Goal: Check status: Check status

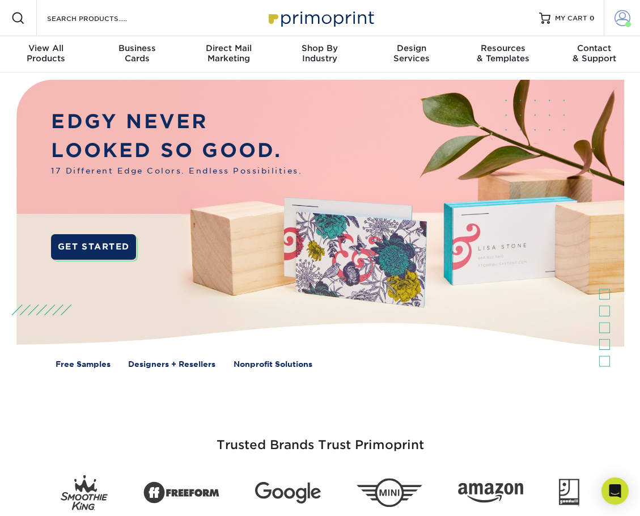
click at [626, 22] on span at bounding box center [628, 25] width 6 height 6
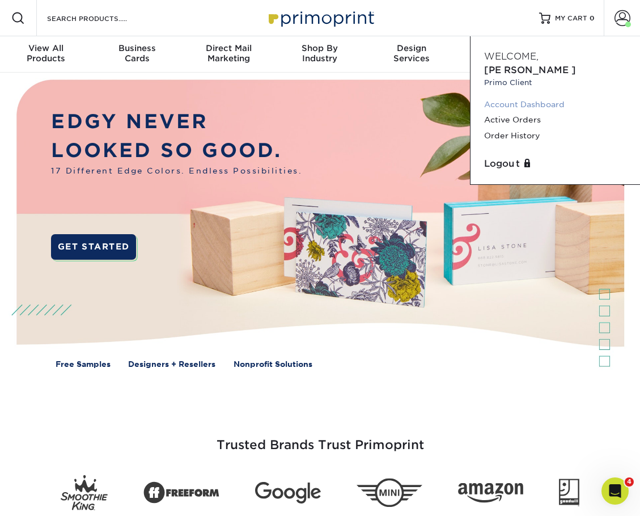
click at [535, 97] on link "Account Dashboard" at bounding box center [555, 104] width 142 height 15
click at [530, 97] on link "Account Dashboard" at bounding box center [555, 104] width 142 height 15
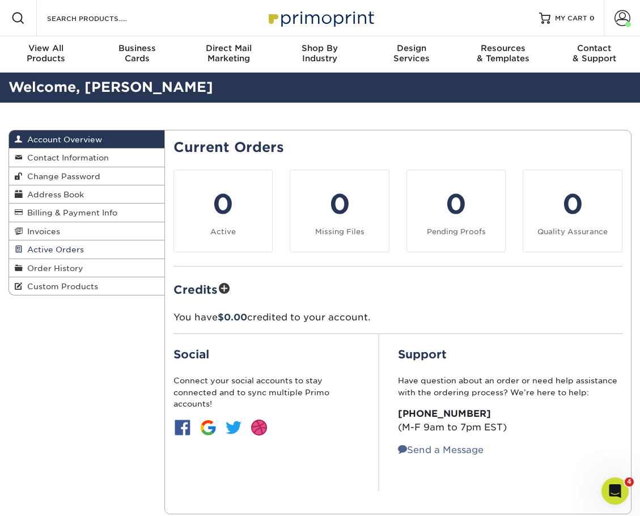
click at [44, 249] on span "Active Orders" at bounding box center [53, 249] width 61 height 9
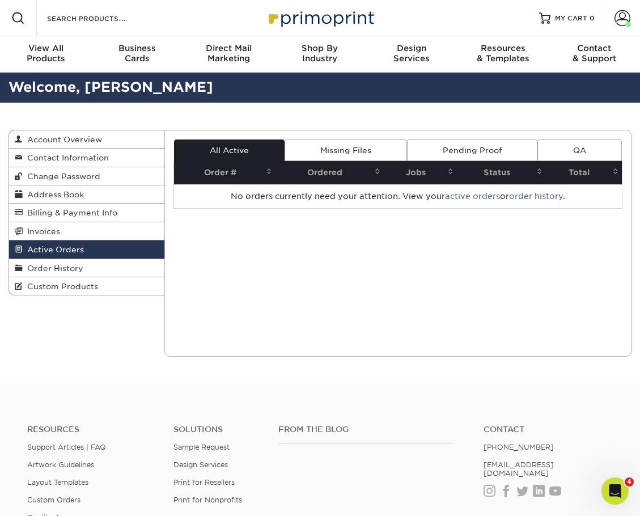
click at [348, 146] on link "Missing Files" at bounding box center [345, 150] width 122 height 22
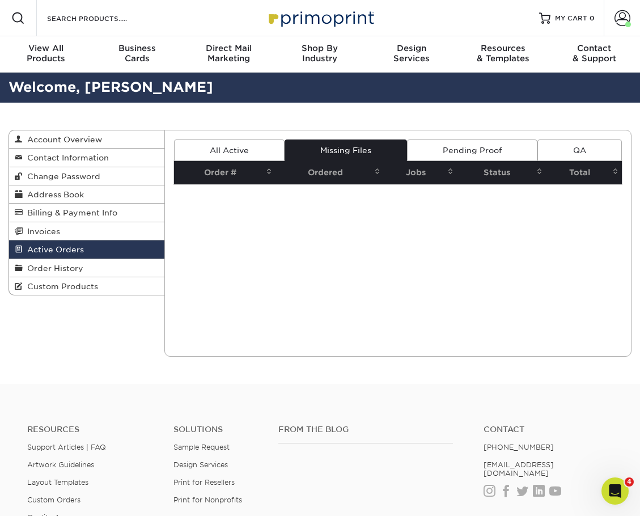
click at [247, 141] on link "All Active" at bounding box center [229, 150] width 110 height 22
